Goal: Task Accomplishment & Management: Use online tool/utility

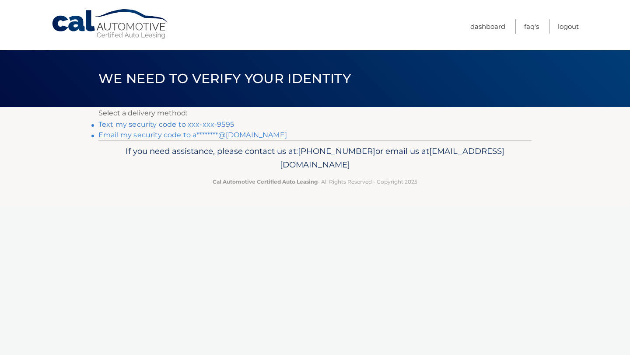
click at [201, 126] on link "Text my security code to xxx-xxx-9595" at bounding box center [166, 124] width 136 height 8
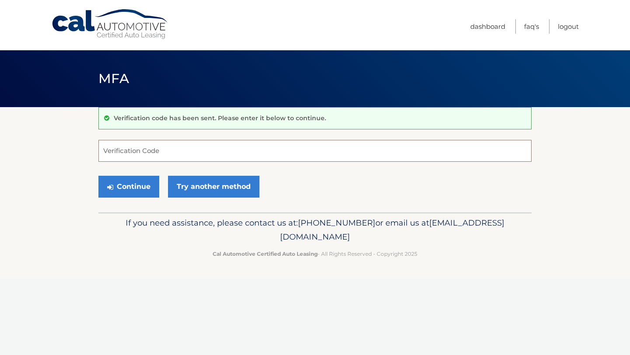
click at [153, 156] on input "Verification Code" at bounding box center [314, 151] width 433 height 22
type input "343138"
click at [98, 176] on button "Continue" at bounding box center [128, 187] width 61 height 22
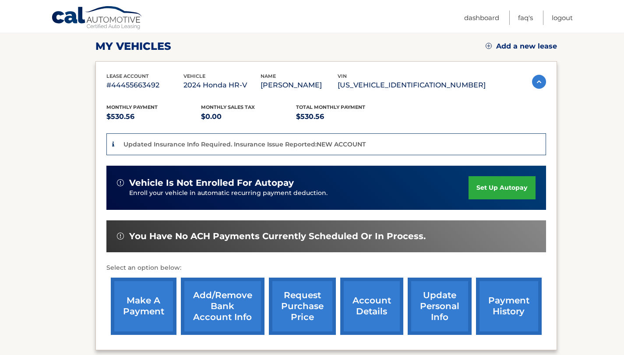
scroll to position [127, 0]
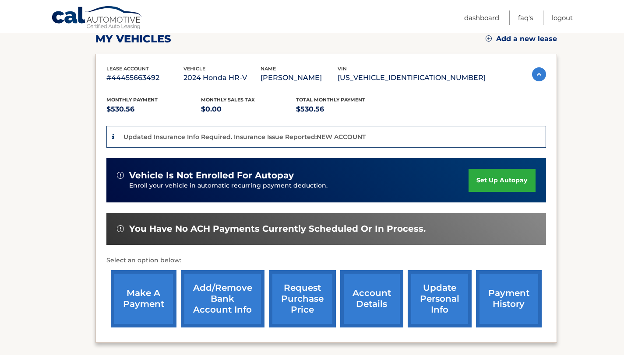
click at [128, 300] on link "make a payment" at bounding box center [144, 298] width 66 height 57
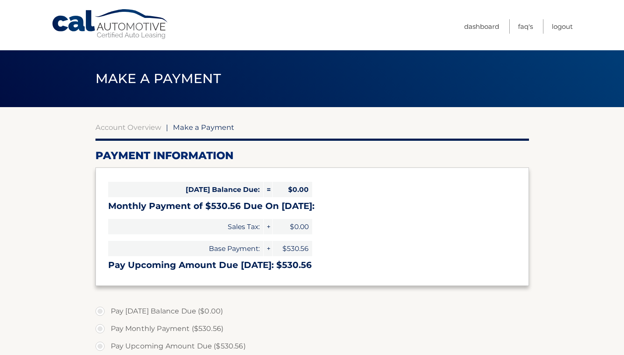
select select "NTE3NTg1ZDEtZDI5MS00ZmE3LWE4NWEtM2VlNTVhNjRkOGVj"
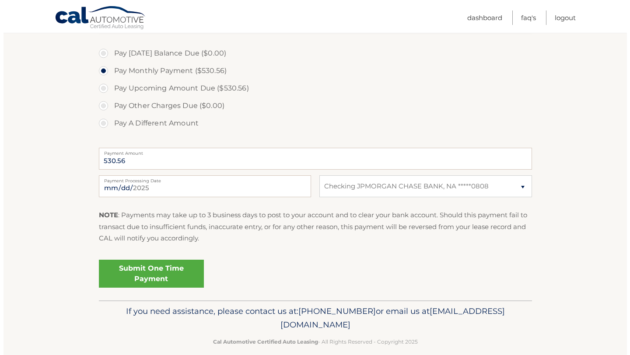
scroll to position [262, 0]
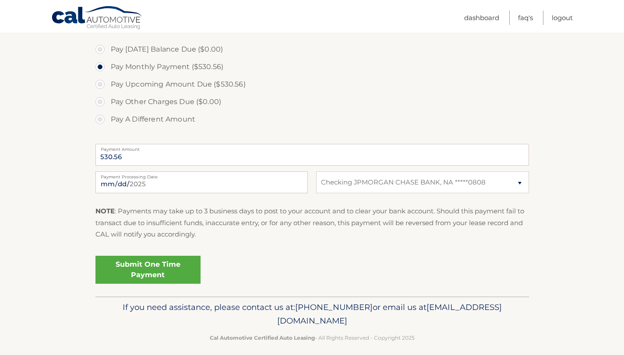
click at [133, 277] on link "Submit One Time Payment" at bounding box center [147, 270] width 105 height 28
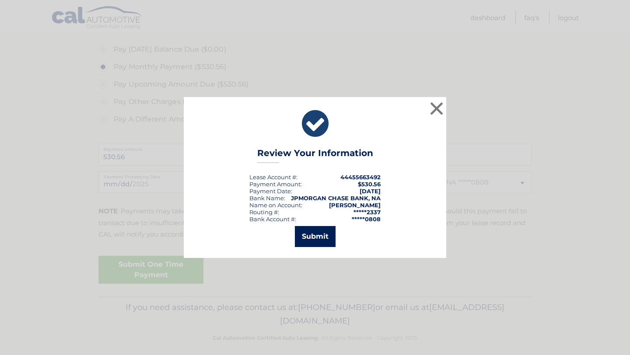
click at [323, 237] on button "Submit" at bounding box center [315, 236] width 41 height 21
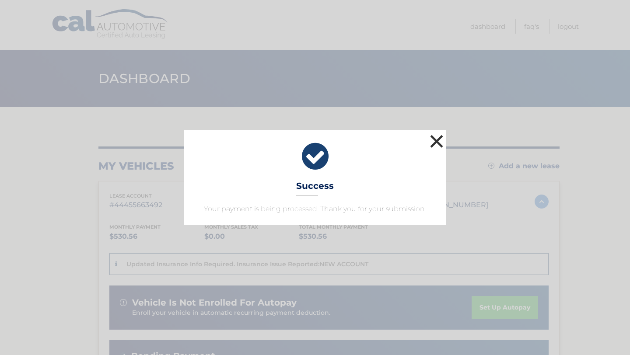
click at [436, 136] on button "×" at bounding box center [437, 142] width 18 height 18
